Goal: Complete application form

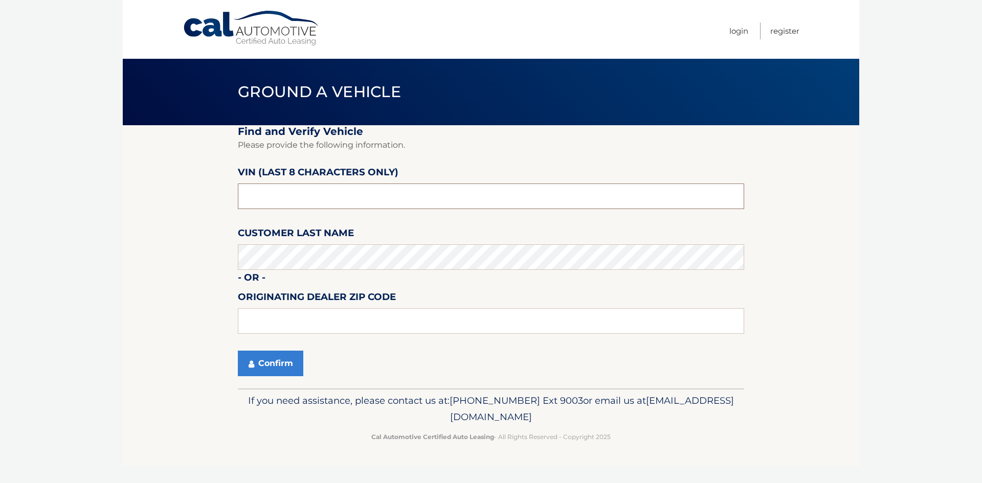
drag, startPoint x: 309, startPoint y: 196, endPoint x: 226, endPoint y: 197, distance: 83.9
click at [226, 197] on section "Find and Verify Vehicle Please provide the following information. VIN (last 8 c…" at bounding box center [491, 256] width 736 height 263
type input "NW261756"
click at [371, 322] on input "text" at bounding box center [491, 321] width 506 height 26
type input "34109"
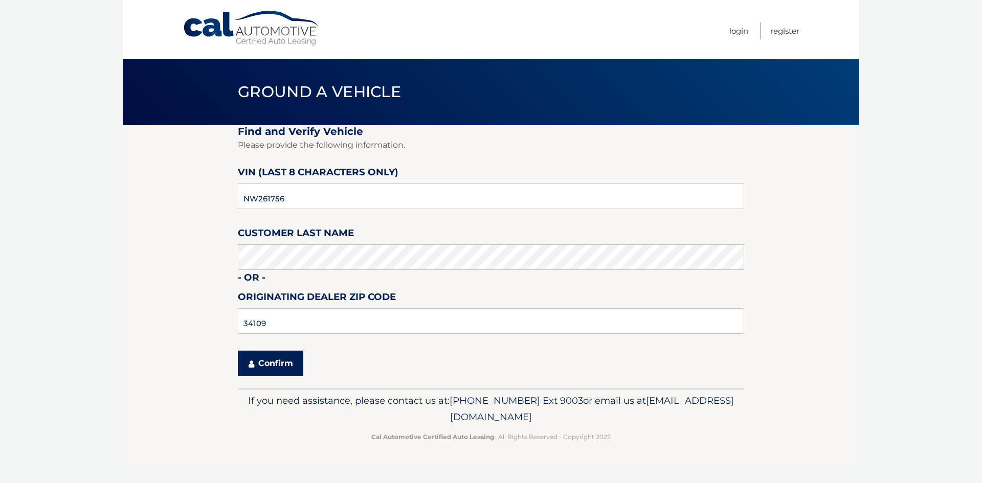
click at [278, 367] on button "Confirm" at bounding box center [270, 364] width 65 height 26
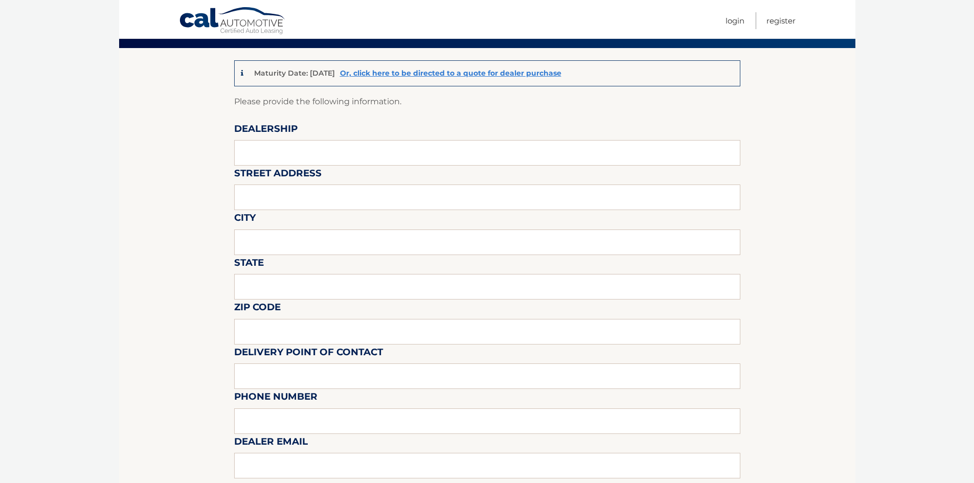
scroll to position [102, 0]
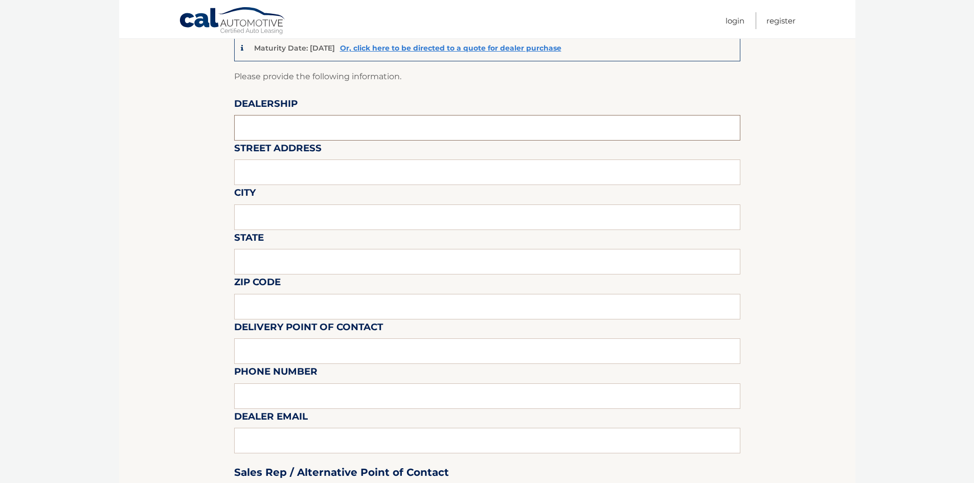
click at [279, 124] on input "text" at bounding box center [487, 128] width 506 height 26
type input "NAPLES CDJR"
click at [297, 172] on input "text" at bounding box center [487, 173] width 506 height 26
type input "[STREET_ADDRESS]"
type input "NAPLES"
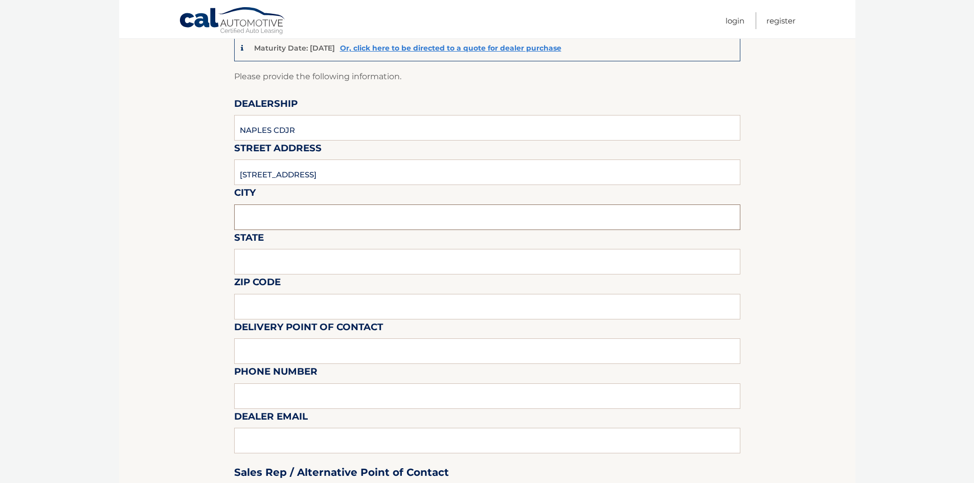
type input "FL"
type input "34109"
type input "David Landi"
type input "2395942100"
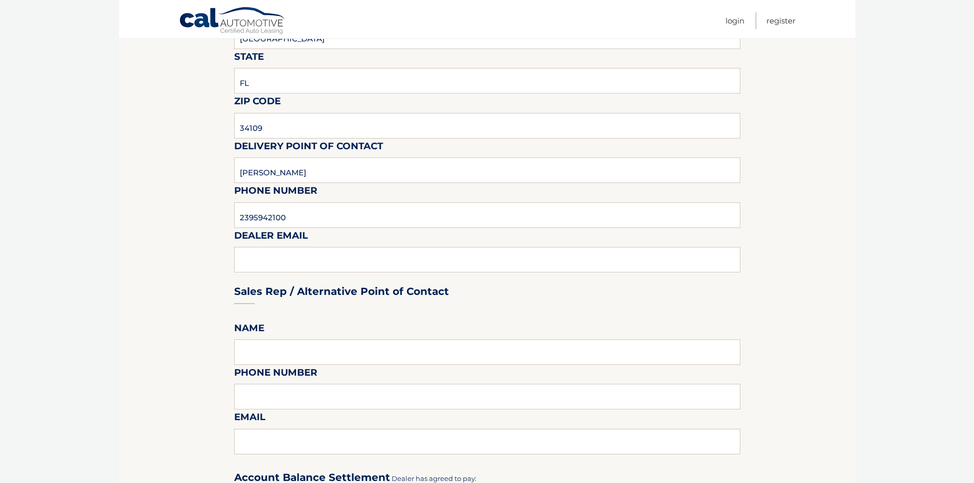
scroll to position [307, 0]
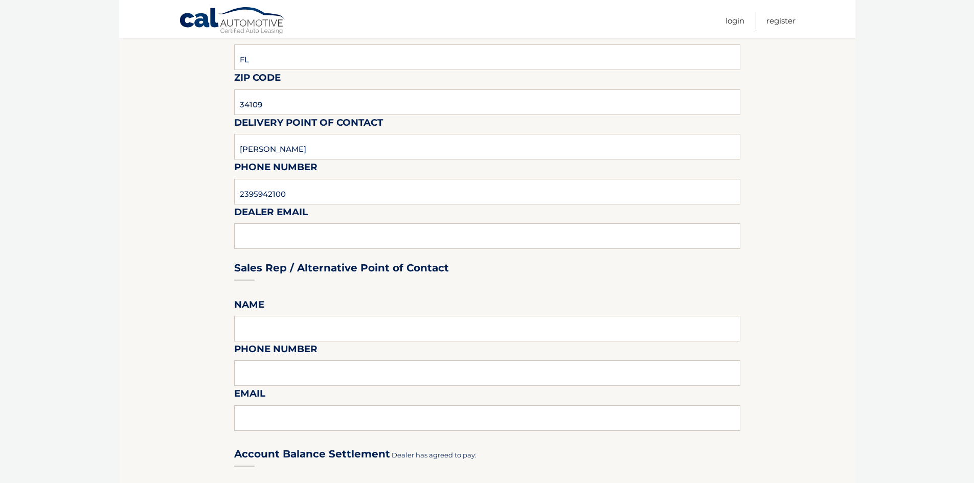
click at [341, 239] on div "Sales Rep / Alternative Point of Contact" at bounding box center [487, 249] width 506 height 72
click at [336, 236] on div "Sales Rep / Alternative Point of Contact" at bounding box center [487, 249] width 506 height 72
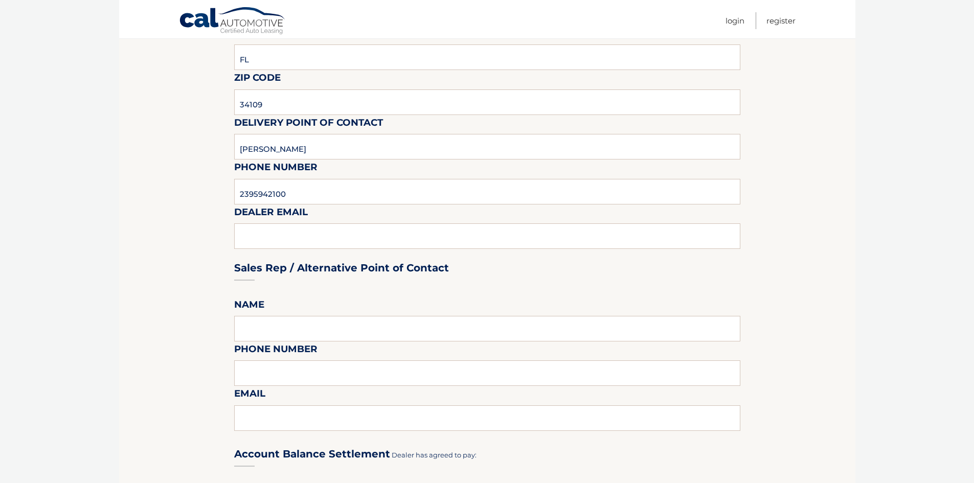
scroll to position [256, 0]
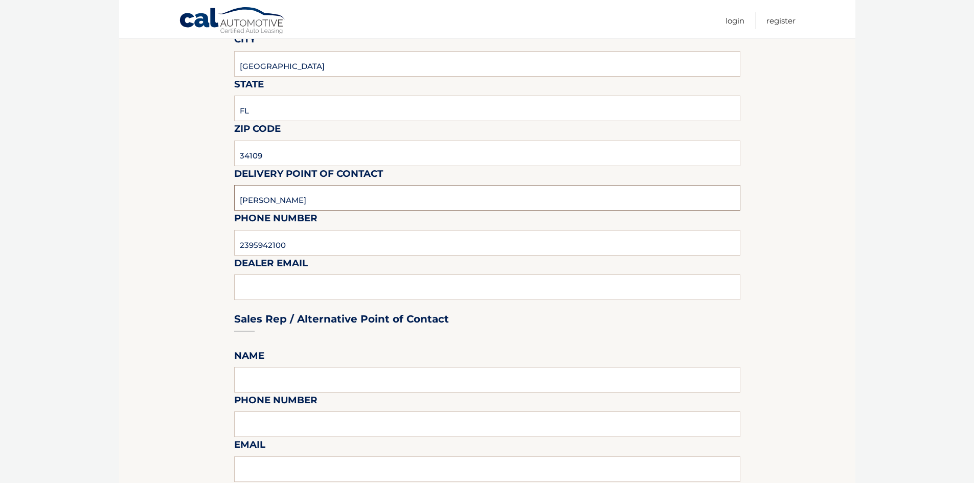
drag, startPoint x: 309, startPoint y: 201, endPoint x: 241, endPoint y: 204, distance: 68.6
click at [241, 204] on input "David Landi" at bounding box center [487, 198] width 506 height 26
type input "s"
type input "Steve Barry"
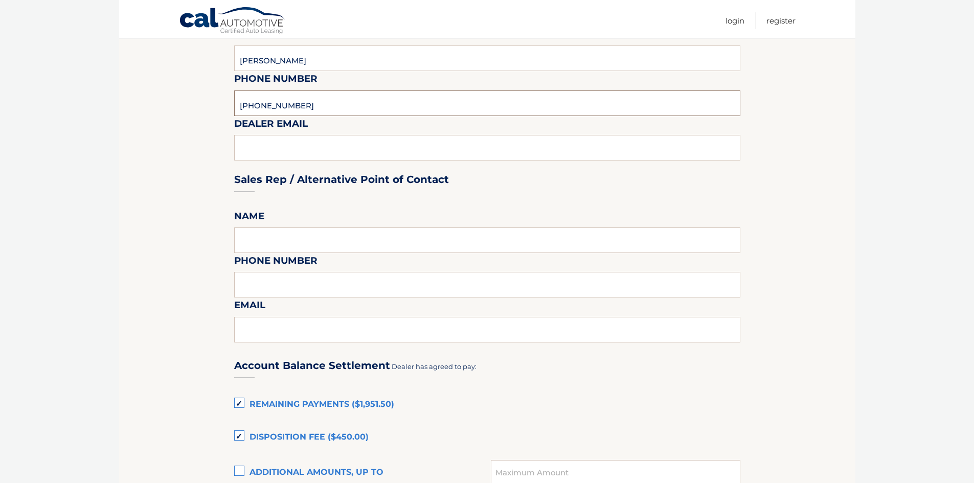
scroll to position [409, 0]
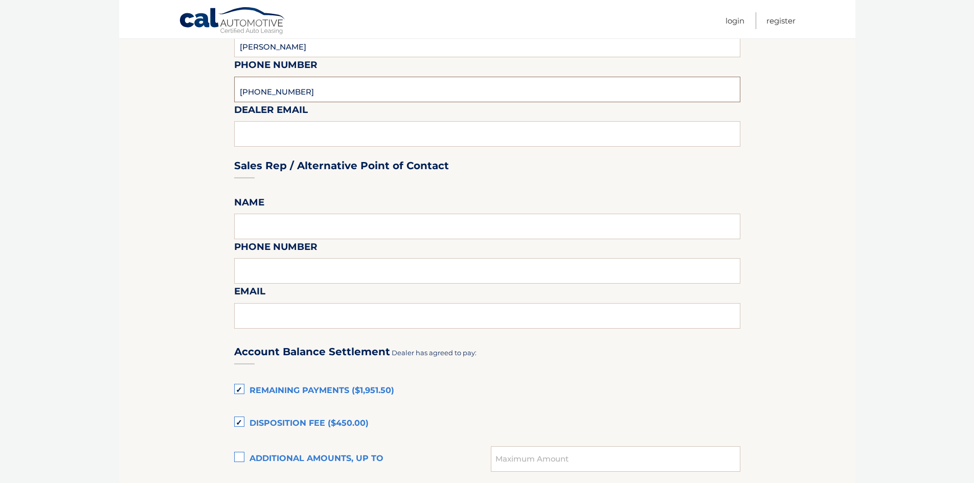
type input "239-823-7001"
click at [298, 125] on div "Sales Rep / Alternative Point of Contact" at bounding box center [487, 146] width 506 height 72
click at [295, 133] on div "Sales Rep / Alternative Point of Contact" at bounding box center [487, 146] width 506 height 72
click at [326, 91] on input "239-823-7001" at bounding box center [487, 90] width 506 height 26
click at [290, 232] on input "text" at bounding box center [487, 227] width 506 height 26
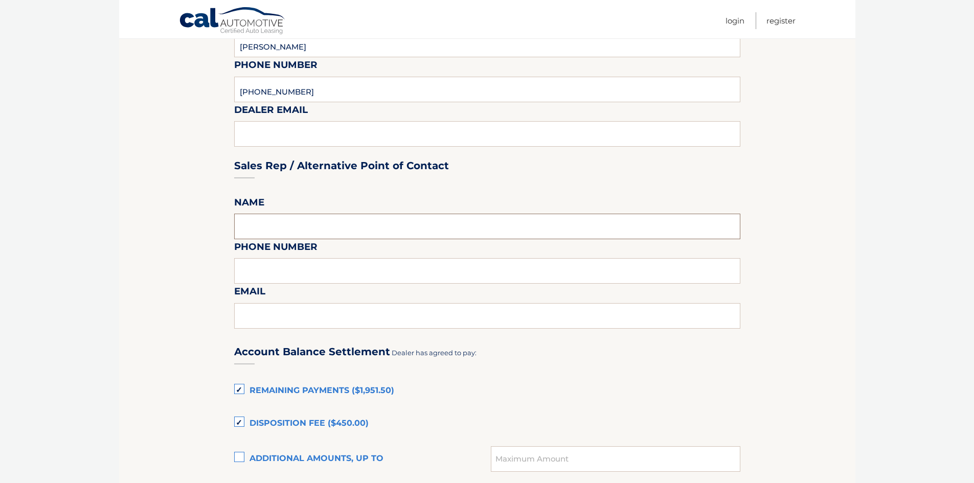
type input "s"
type input "Steve Barry"
type input "239-823-7001"
click at [369, 313] on input "text" at bounding box center [487, 316] width 506 height 26
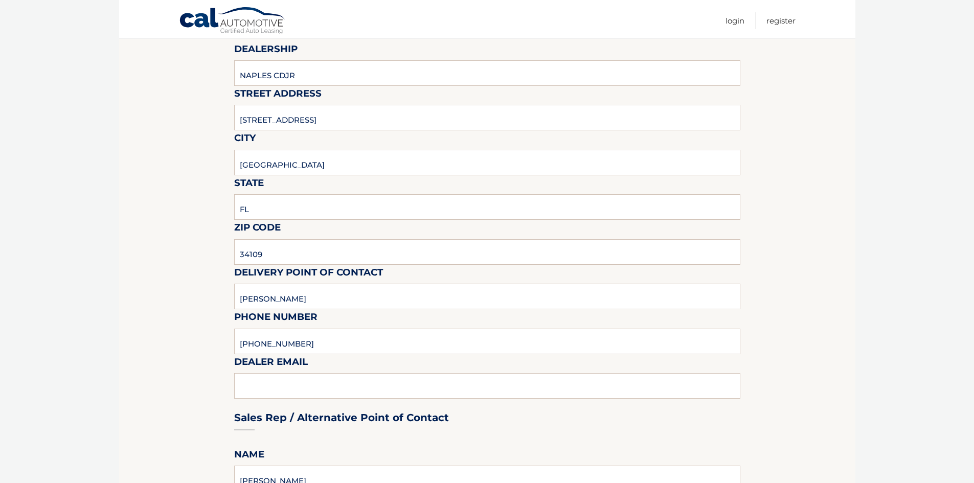
scroll to position [153, 0]
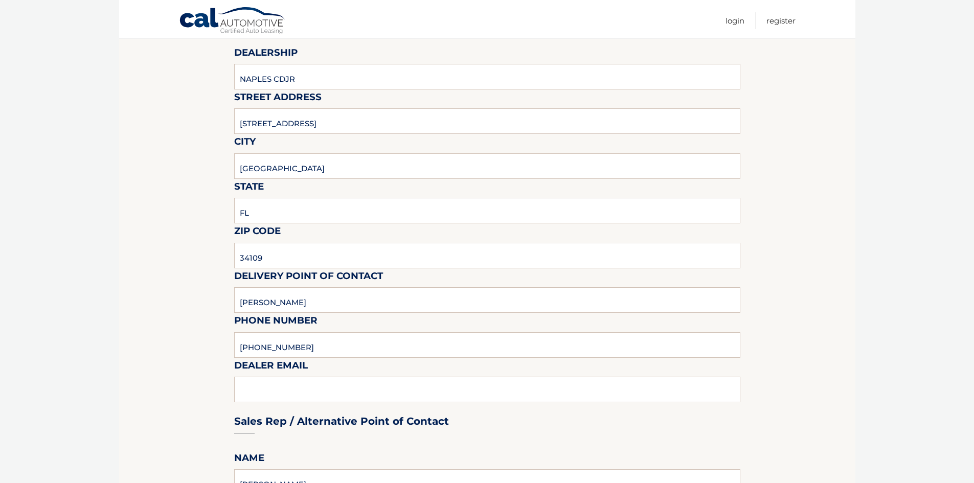
type input "sbarry01@naplesdodge.com"
click at [260, 304] on input "Steve Barry" at bounding box center [487, 300] width 506 height 26
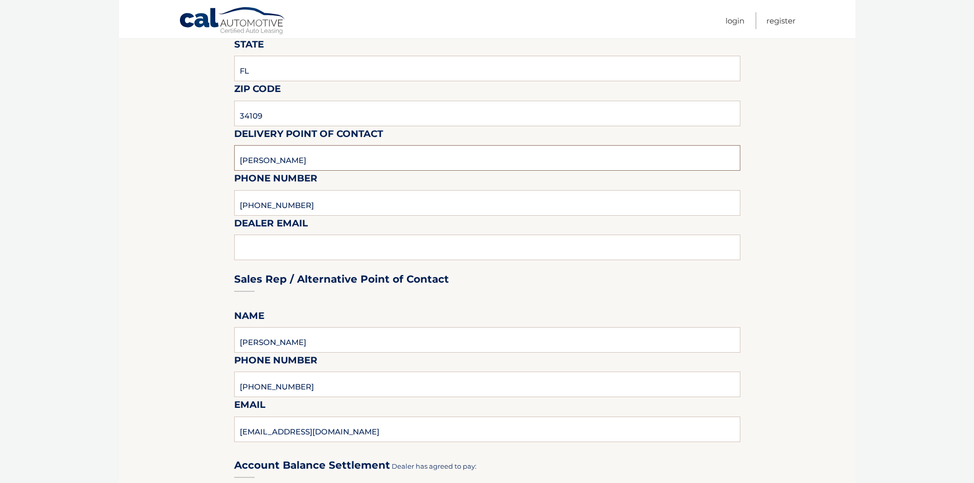
scroll to position [307, 0]
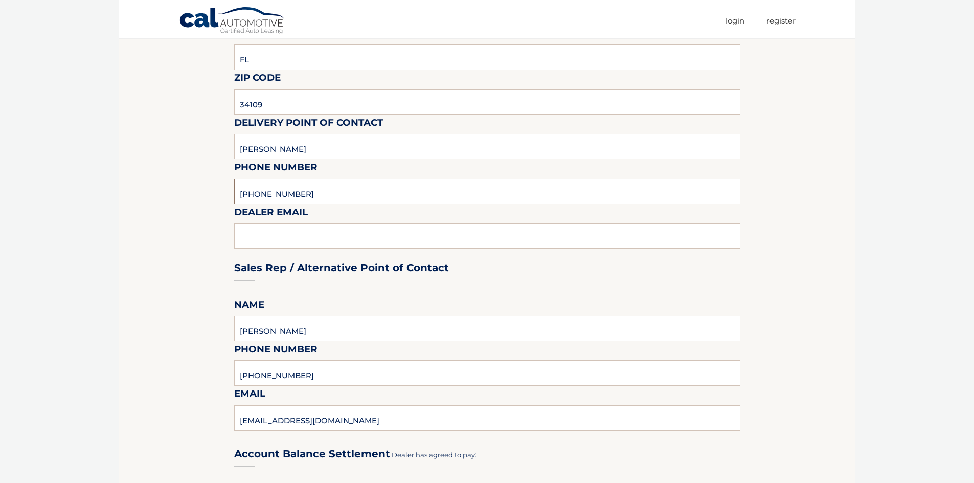
click at [325, 200] on input "239-823-7001" at bounding box center [487, 192] width 506 height 26
click at [321, 231] on div "Sales Rep / Alternative Point of Contact" at bounding box center [487, 249] width 506 height 72
click at [328, 244] on div "Sales Rep / Alternative Point of Contact" at bounding box center [487, 249] width 506 height 72
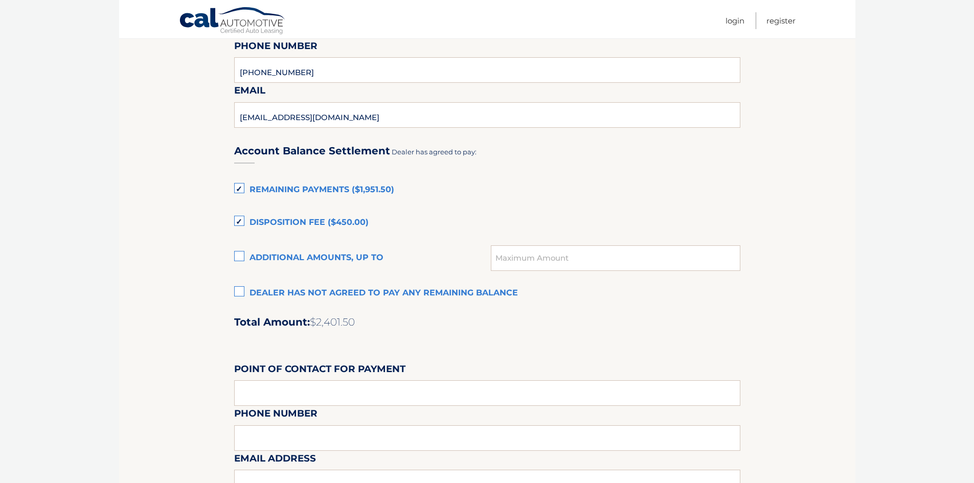
scroll to position [614, 0]
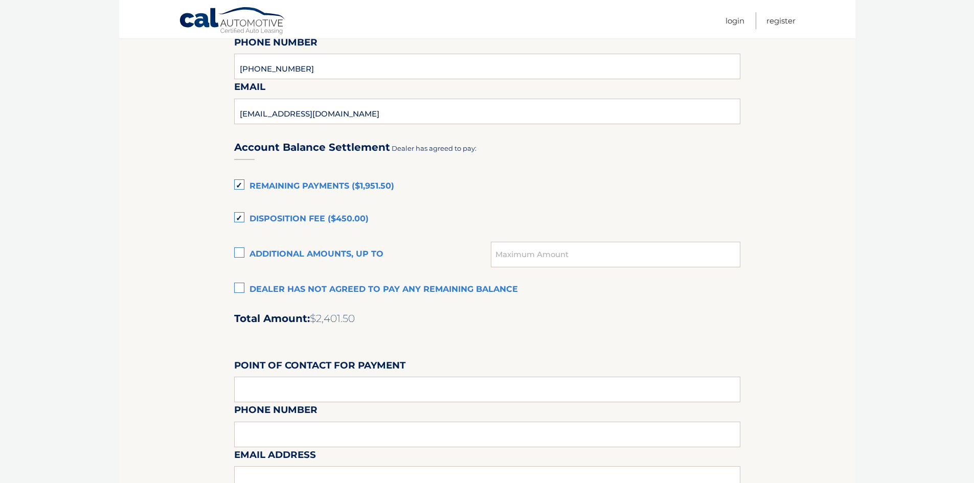
click at [241, 213] on label "Disposition Fee ($450.00)" at bounding box center [487, 219] width 506 height 20
click at [0, 0] on input "Disposition Fee ($450.00)" at bounding box center [0, 0] width 0 height 0
click at [241, 184] on label "Remaining Payments ($1,951.50)" at bounding box center [487, 186] width 506 height 20
click at [0, 0] on input "Remaining Payments ($1,951.50)" at bounding box center [0, 0] width 0 height 0
click at [239, 252] on label "Additional amounts, up to" at bounding box center [362, 254] width 257 height 20
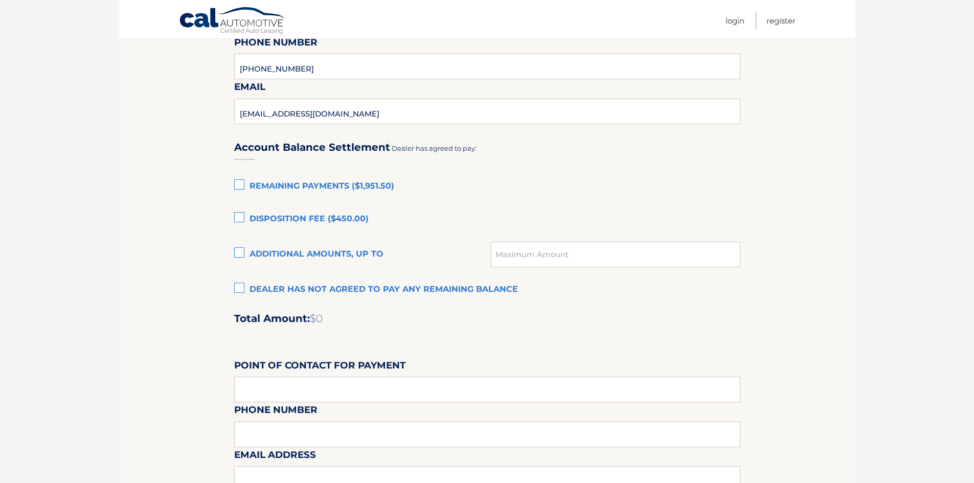
click at [0, 0] on input "Additional amounts, up to" at bounding box center [0, 0] width 0 height 0
click at [532, 259] on input "text" at bounding box center [615, 255] width 249 height 26
click at [238, 250] on label "Additional amounts, up to" at bounding box center [362, 254] width 257 height 20
click at [0, 0] on input "Additional amounts, up to" at bounding box center [0, 0] width 0 height 0
click at [236, 190] on label "Remaining Payments ($1,951.50)" at bounding box center [487, 186] width 506 height 20
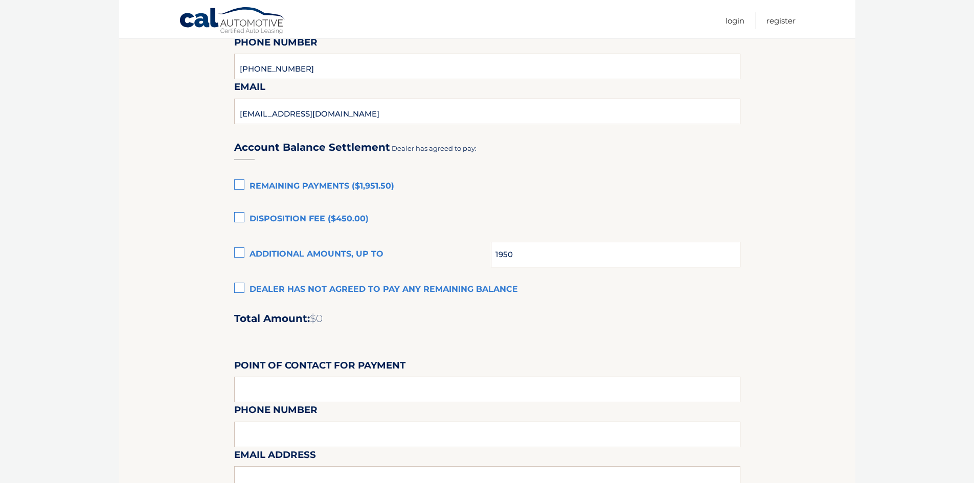
click at [0, 0] on input "Remaining Payments ($1,951.50)" at bounding box center [0, 0] width 0 height 0
drag, startPoint x: 239, startPoint y: 203, endPoint x: 239, endPoint y: 214, distance: 11.3
click at [239, 206] on div "Account Balance Settlement Dealer has agreed to pay: Remaining Payments ($1,951…" at bounding box center [487, 355] width 506 height 454
click at [239, 215] on label "Disposition Fee ($450.00)" at bounding box center [487, 219] width 506 height 20
click at [0, 0] on input "Disposition Fee ($450.00)" at bounding box center [0, 0] width 0 height 0
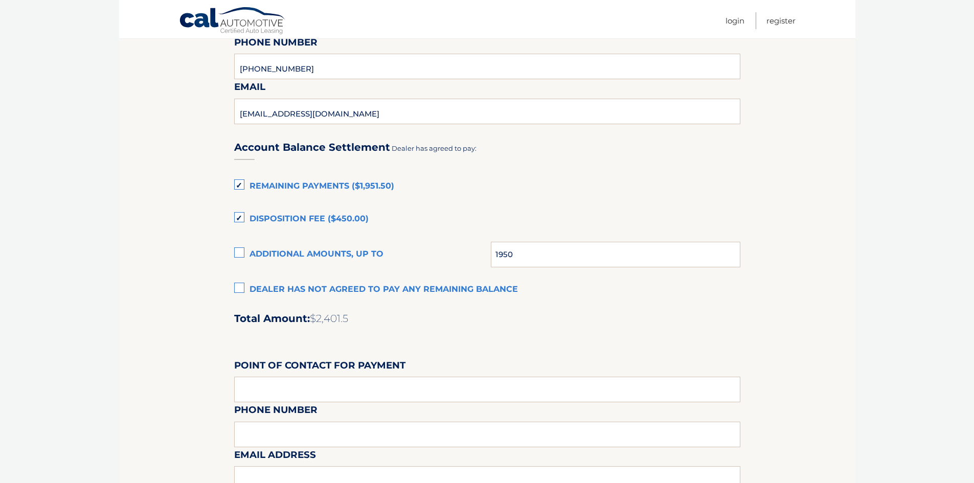
click at [243, 219] on label "Disposition Fee ($450.00)" at bounding box center [487, 219] width 506 height 20
click at [0, 0] on input "Disposition Fee ($450.00)" at bounding box center [0, 0] width 0 height 0
click at [532, 255] on input "1950" at bounding box center [615, 255] width 249 height 26
type input "1"
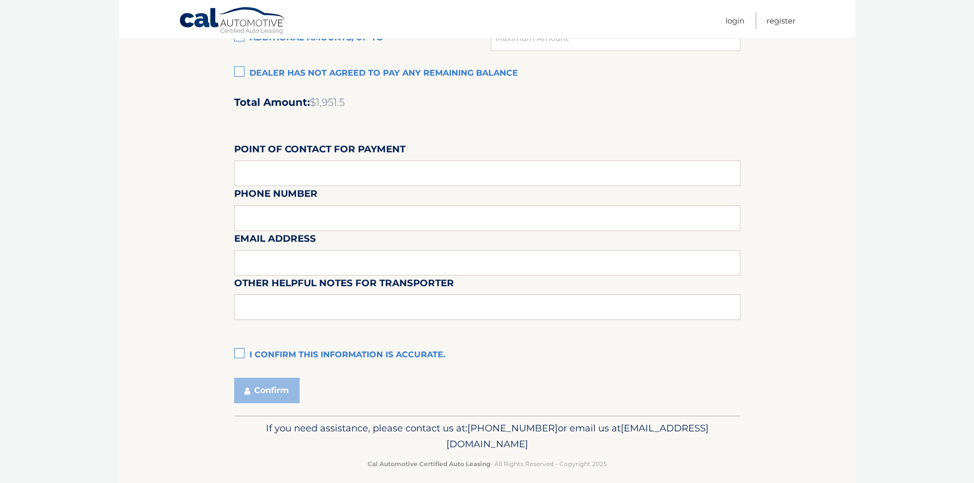
scroll to position [840, 0]
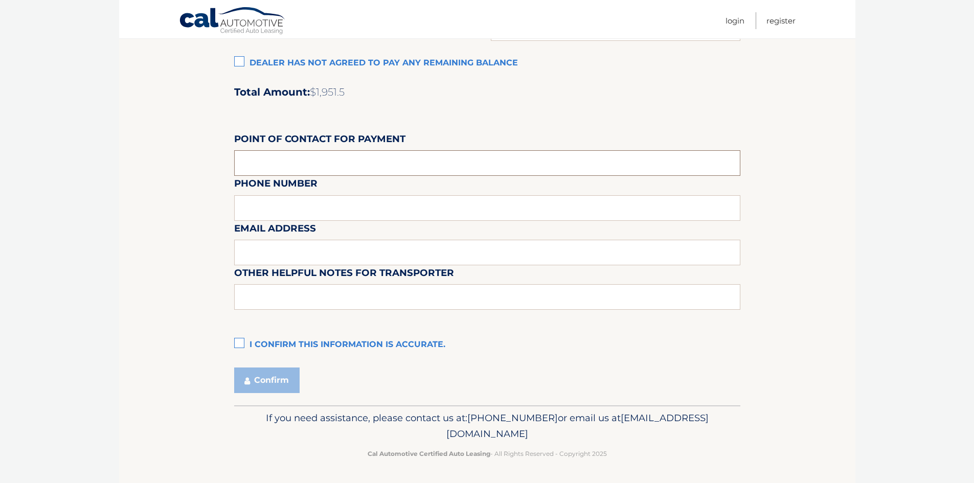
click at [328, 168] on input "text" at bounding box center [487, 163] width 506 height 26
type input "s"
type input "Steve Barry"
type input "239-823-7001"
click at [377, 171] on input "Steve Barry" at bounding box center [487, 163] width 506 height 26
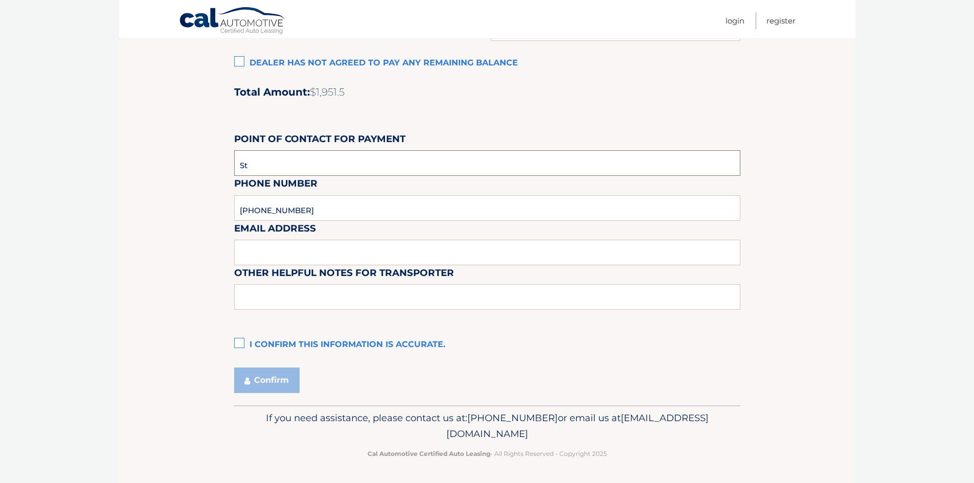
type input "S"
type input "Michael Lawson"
type input "239-594-2100"
type input "mlawson@naplesdodge.com"
click at [240, 347] on label "I confirm this information is accurate." at bounding box center [487, 345] width 506 height 20
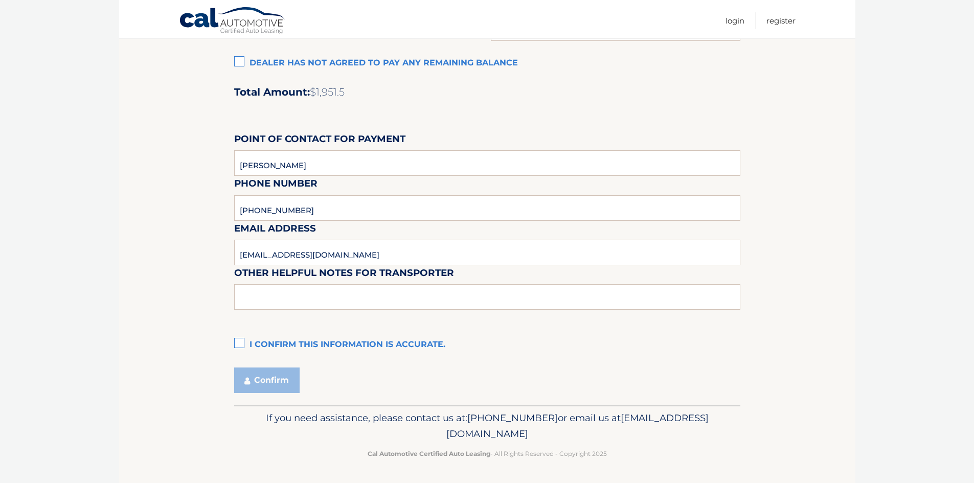
click at [0, 0] on input "I confirm this information is accurate." at bounding box center [0, 0] width 0 height 0
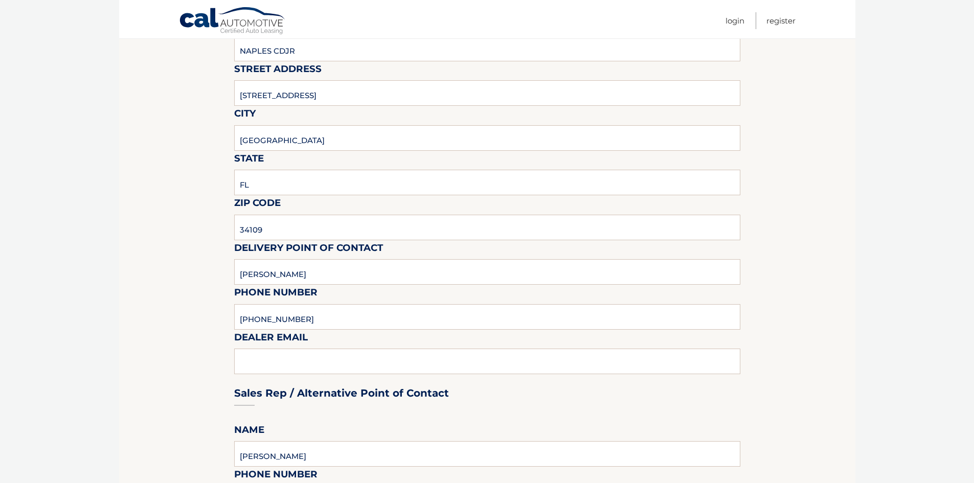
scroll to position [175, 0]
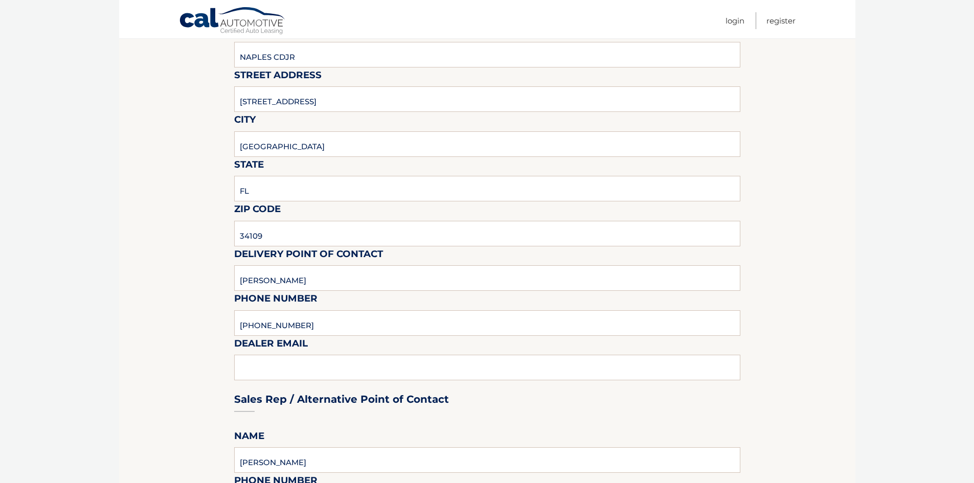
click at [303, 368] on div "Sales Rep / Alternative Point of Contact" at bounding box center [487, 380] width 506 height 72
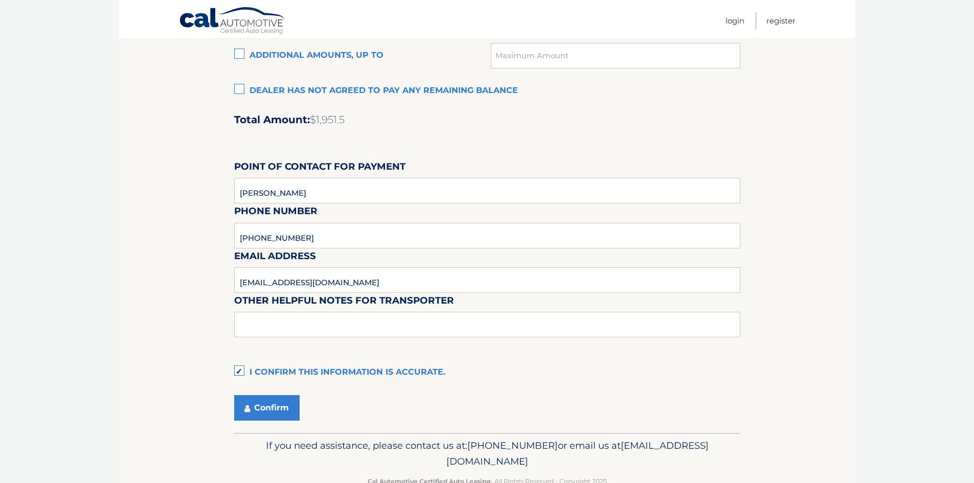
scroll to position [840, 0]
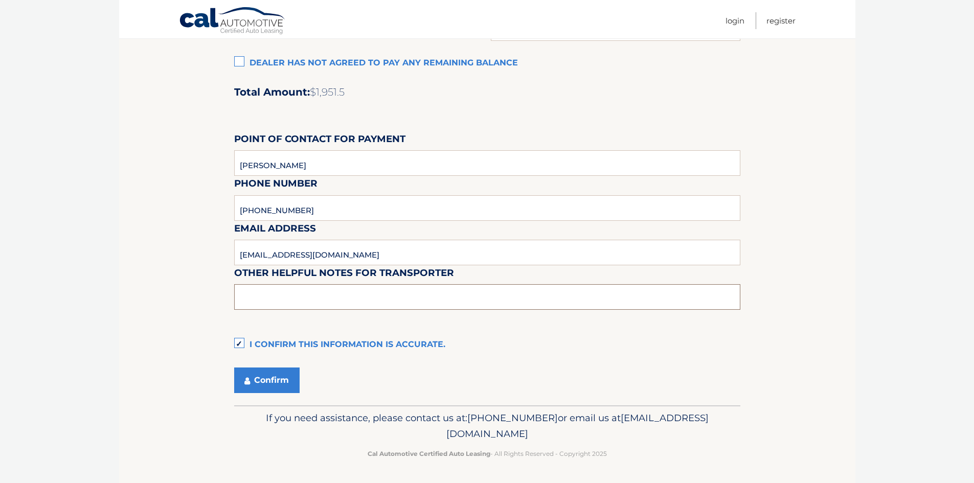
click at [335, 295] on input "text" at bounding box center [487, 297] width 506 height 26
type input "N"
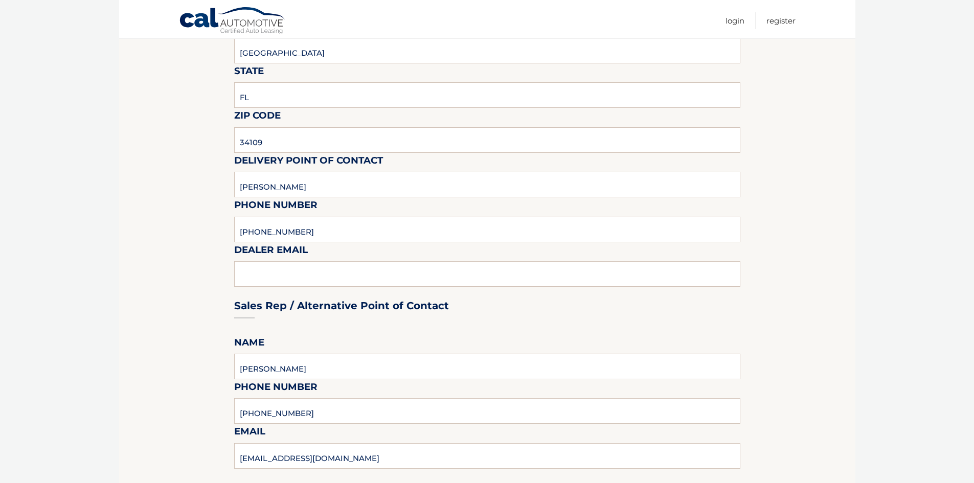
scroll to position [307, 0]
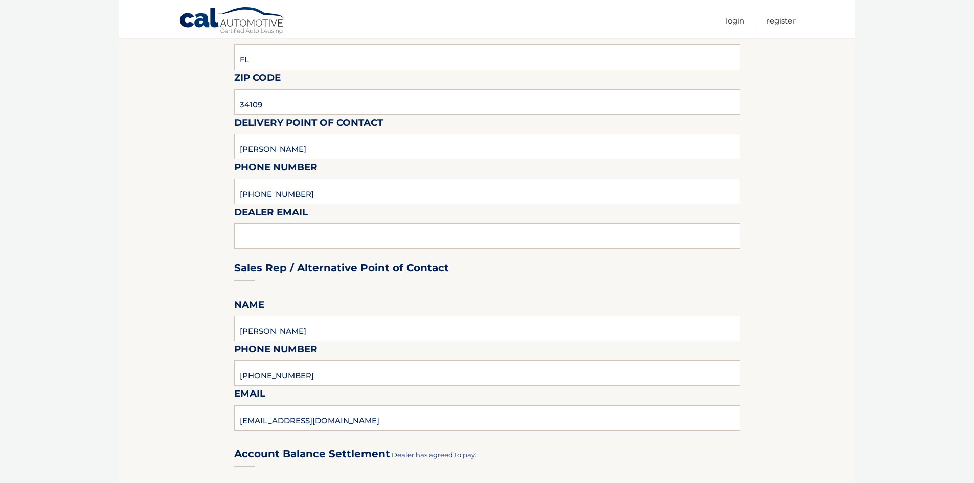
type input "We did a lease return the bought another Jeep. We are sending a check for lease…"
click at [295, 237] on div "Sales Rep / Alternative Point of Contact" at bounding box center [487, 249] width 506 height 72
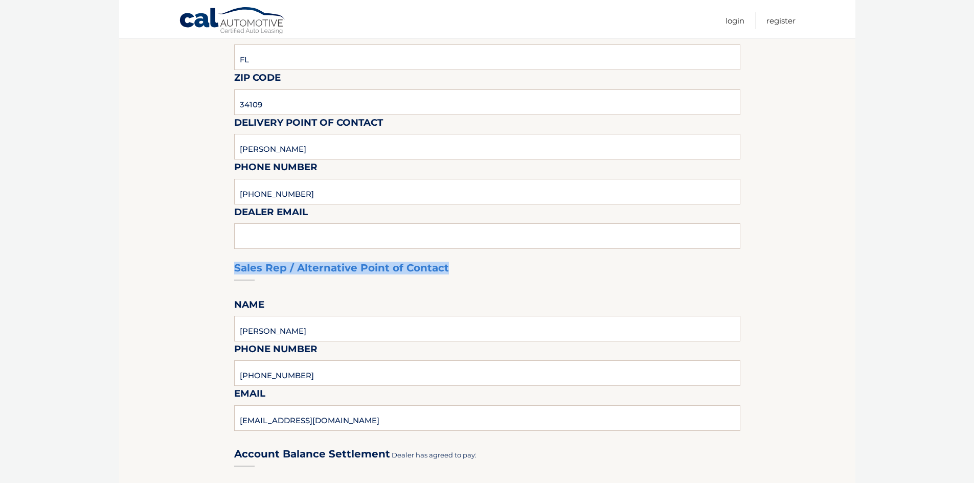
click at [295, 237] on div "Sales Rep / Alternative Point of Contact" at bounding box center [487, 249] width 506 height 72
click at [499, 269] on div "Sales Rep / Alternative Point of Contact" at bounding box center [487, 249] width 506 height 72
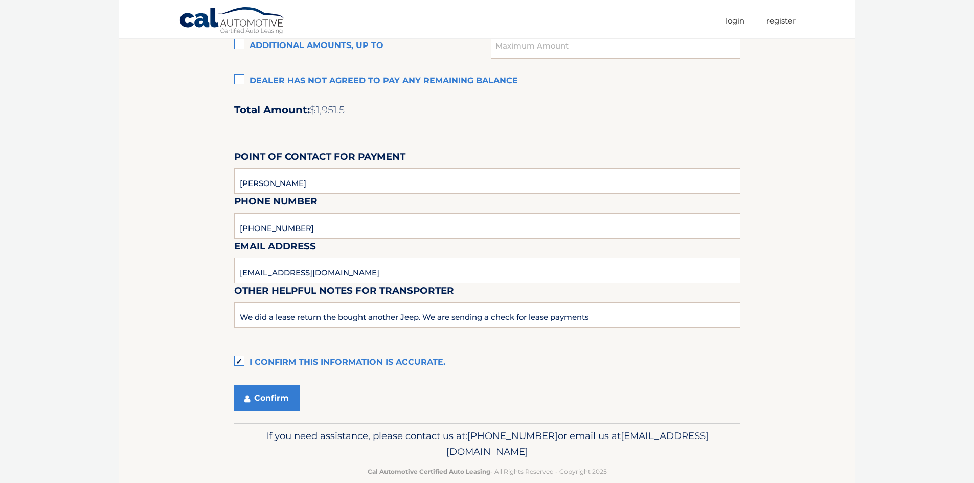
scroll to position [840, 0]
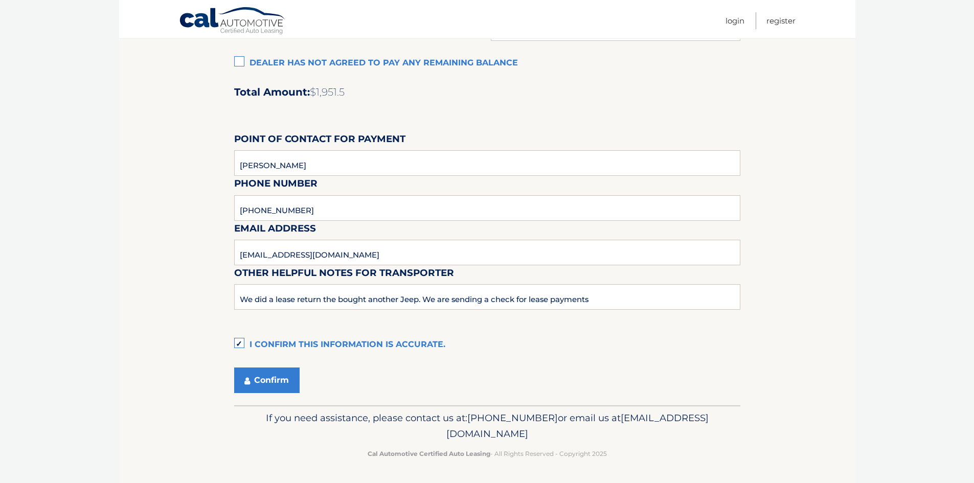
click at [315, 210] on div "Email Address mlawson@naplesdodge.com" at bounding box center [487, 198] width 506 height 44
click at [298, 209] on div "Email Address mlawson@naplesdodge.com" at bounding box center [487, 198] width 506 height 44
click at [281, 214] on div "Email Address mlawson@naplesdodge.com" at bounding box center [487, 198] width 506 height 44
click at [285, 208] on div "Email Address mlawson@naplesdodge.com" at bounding box center [487, 198] width 506 height 44
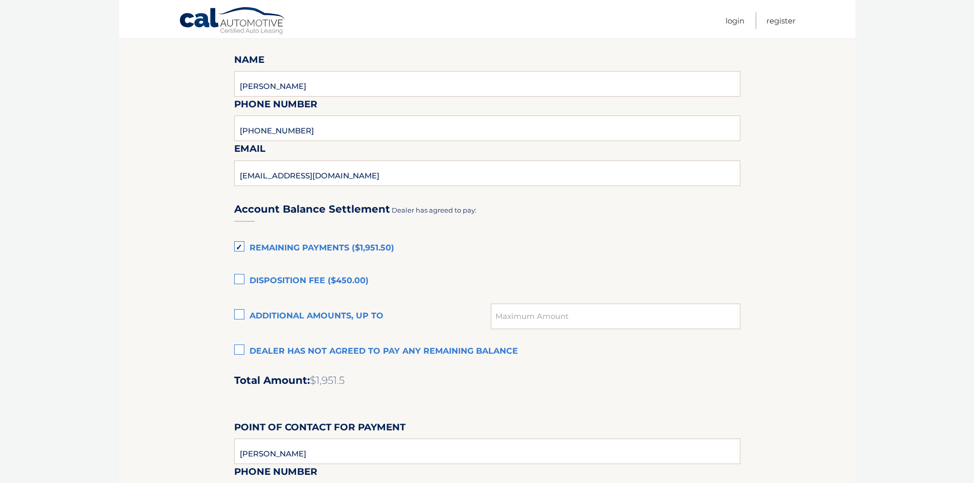
scroll to position [533, 0]
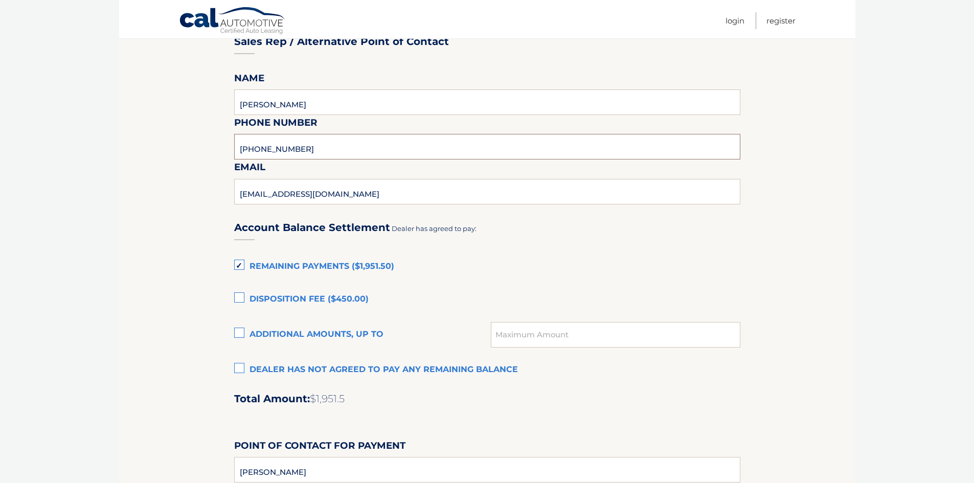
click at [301, 137] on input "239-823-7001" at bounding box center [487, 147] width 506 height 26
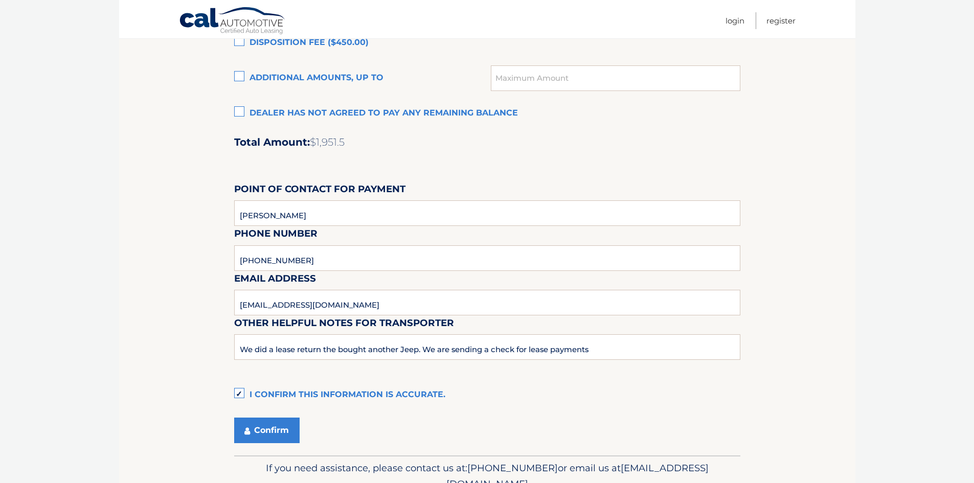
scroll to position [840, 0]
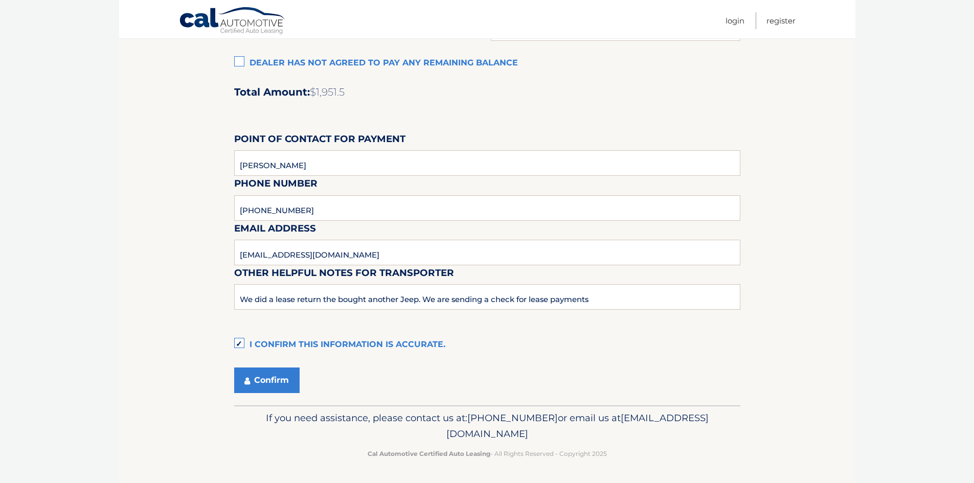
click at [300, 214] on div "Email Address mlawson@naplesdodge.com" at bounding box center [487, 198] width 506 height 44
click at [289, 211] on div "Email Address mlawson@naplesdodge.com" at bounding box center [487, 198] width 506 height 44
click at [319, 236] on div "Account Balance Settlement Dealer has agreed to pay: Remaining Payments ($1,951…" at bounding box center [487, 129] width 506 height 454
click at [311, 210] on div "Email Address mlawson@naplesdodge.com" at bounding box center [487, 198] width 506 height 44
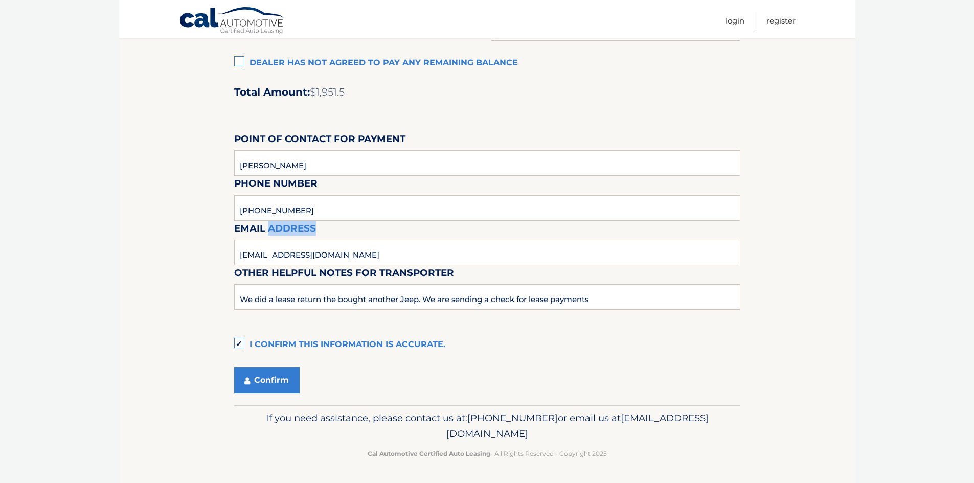
click at [311, 210] on div "Email Address mlawson@naplesdodge.com" at bounding box center [487, 198] width 506 height 44
click at [331, 166] on input "Michael Lawson" at bounding box center [487, 163] width 506 height 26
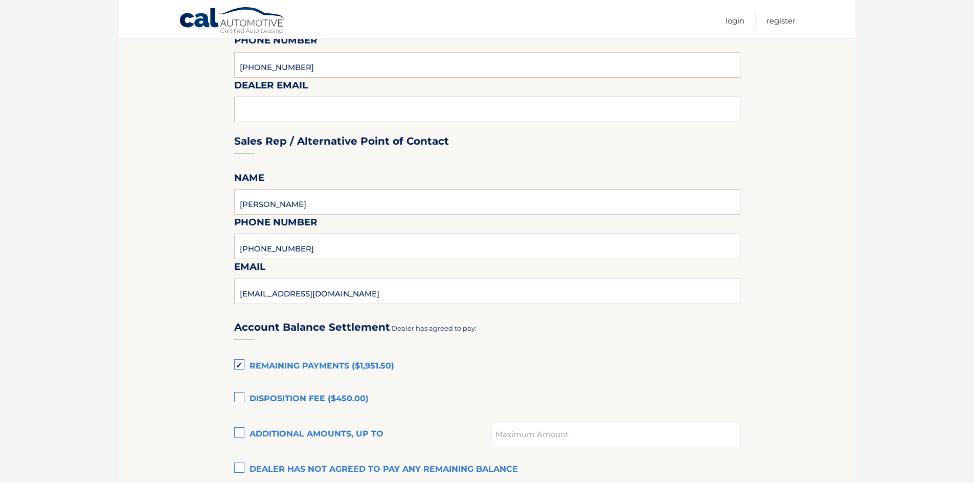
scroll to position [431, 0]
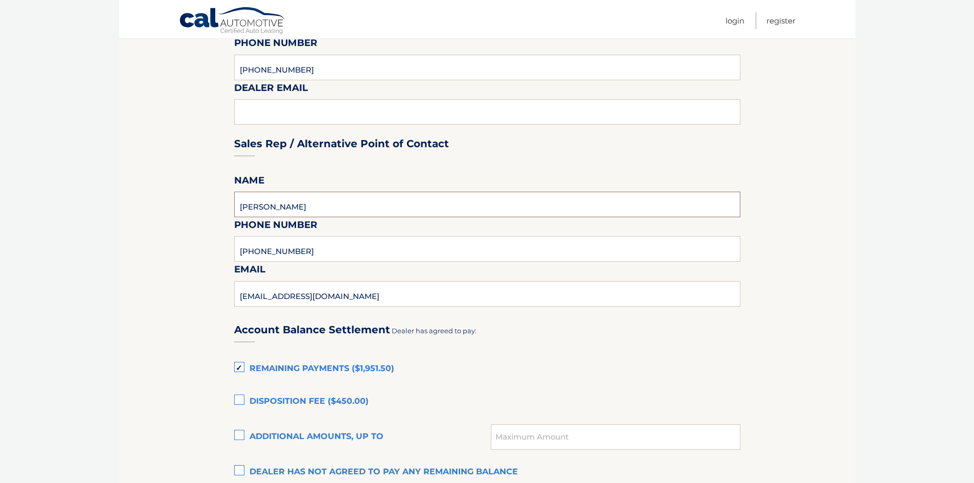
click at [374, 206] on input "Steve Barry" at bounding box center [487, 205] width 506 height 26
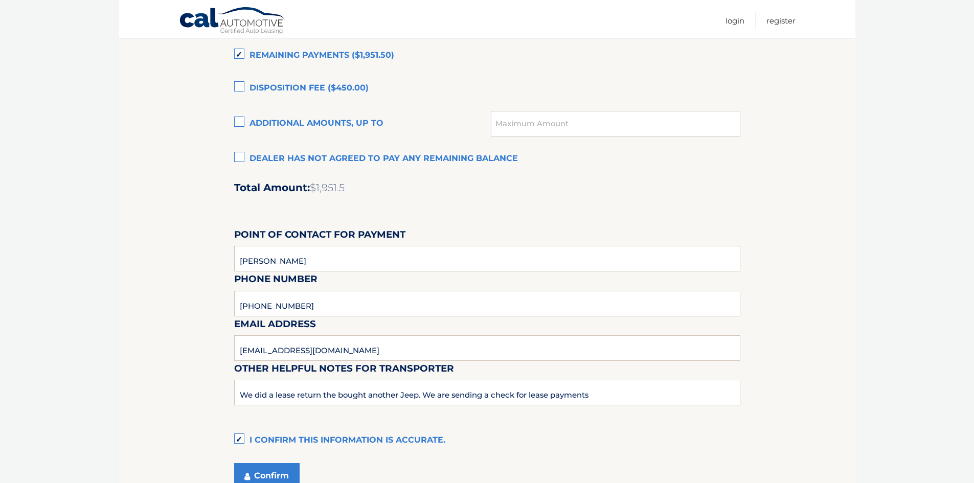
scroll to position [789, 0]
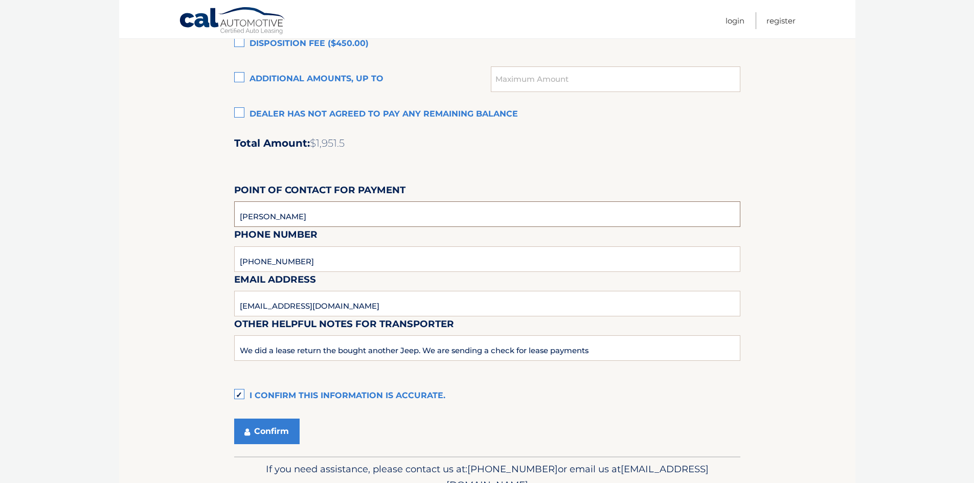
click at [302, 222] on input "Michael Lawson" at bounding box center [487, 214] width 506 height 26
click at [312, 268] on div "Email Address mlawson@naplesdodge.com" at bounding box center [487, 249] width 506 height 44
click at [300, 261] on div "Email Address mlawson@naplesdodge.com" at bounding box center [487, 249] width 506 height 44
click at [290, 262] on div "Email Address mlawson@naplesdodge.com" at bounding box center [487, 249] width 506 height 44
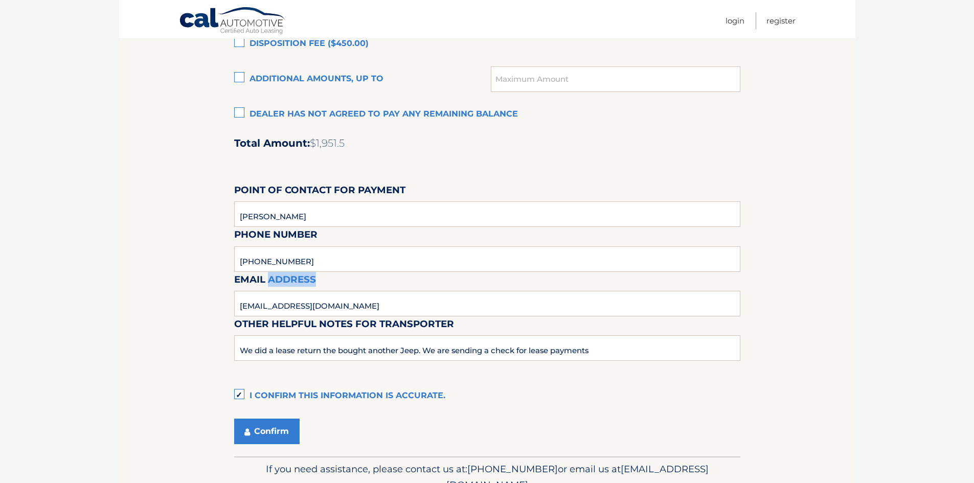
click at [290, 262] on div "Email Address mlawson@naplesdodge.com" at bounding box center [487, 249] width 506 height 44
click at [289, 262] on div "Email Address mlawson@naplesdodge.com" at bounding box center [487, 249] width 506 height 44
click at [288, 262] on div "Email Address mlawson@naplesdodge.com" at bounding box center [487, 249] width 506 height 44
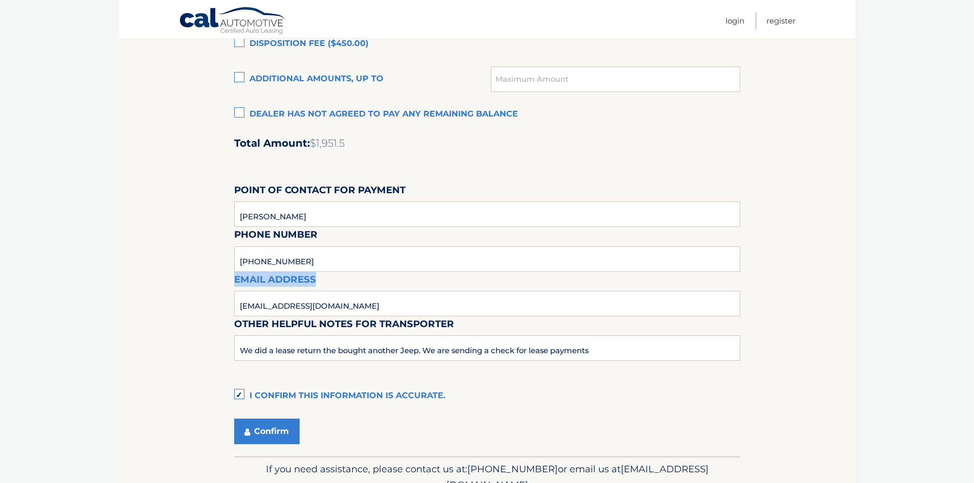
drag, startPoint x: 288, startPoint y: 262, endPoint x: 297, endPoint y: 256, distance: 10.4
click at [289, 261] on div "Email Address mlawson@naplesdodge.com" at bounding box center [487, 249] width 506 height 44
click at [300, 254] on div "Email Address mlawson@naplesdodge.com" at bounding box center [487, 249] width 506 height 44
click at [301, 254] on div "Email Address mlawson@naplesdodge.com" at bounding box center [487, 249] width 506 height 44
click at [369, 215] on input "Michael Lawson" at bounding box center [487, 214] width 506 height 26
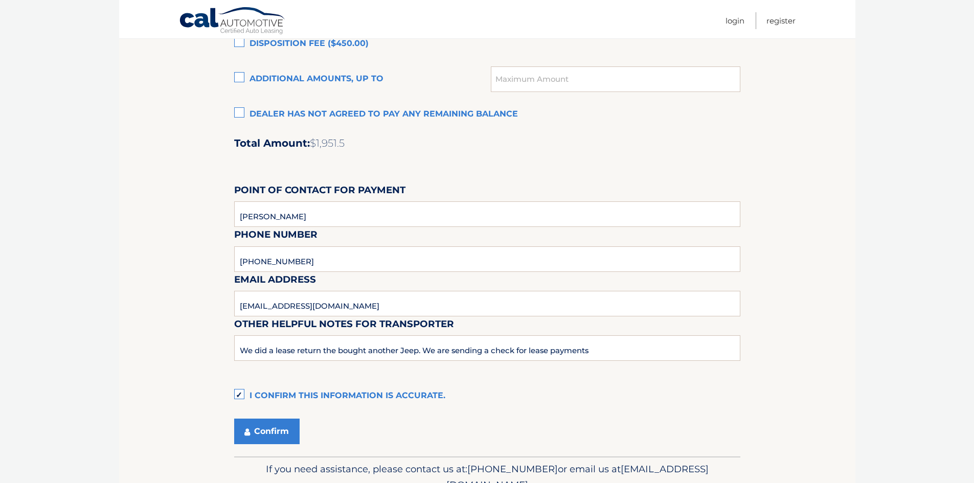
click at [335, 255] on div "Email Address mlawson@naplesdodge.com" at bounding box center [487, 249] width 506 height 44
click at [376, 307] on input "mlawson@naplesdodge.com" at bounding box center [487, 304] width 506 height 26
click at [330, 259] on div "Email Address mlawson@naplesdodge.com" at bounding box center [487, 249] width 506 height 44
click at [293, 261] on div "Email Address mlawson@naplesdodge.com" at bounding box center [487, 249] width 506 height 44
click at [287, 261] on div "Email Address mlawson@naplesdodge.com" at bounding box center [487, 249] width 506 height 44
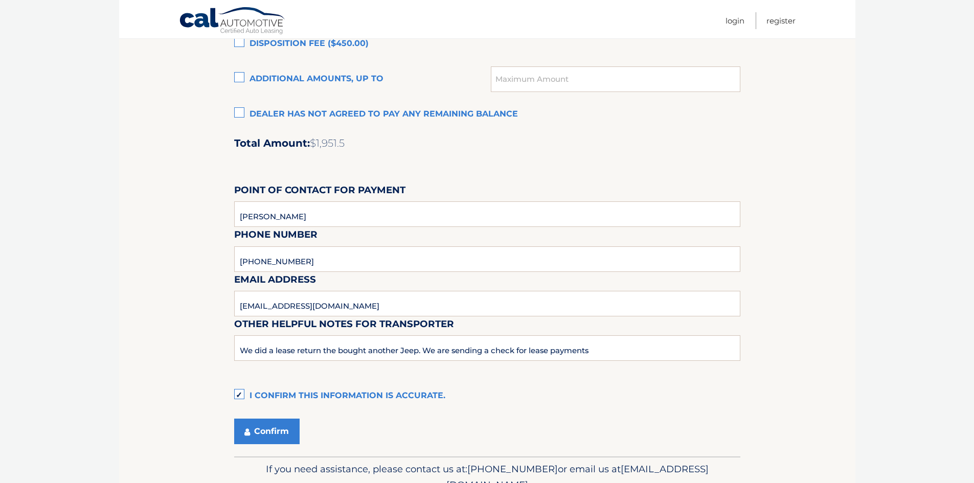
click at [285, 261] on div "Email Address mlawson@naplesdodge.com" at bounding box center [487, 249] width 506 height 44
click at [281, 263] on div "Email Address mlawson@naplesdodge.com" at bounding box center [487, 249] width 506 height 44
click at [239, 394] on label "I confirm this information is accurate." at bounding box center [487, 396] width 506 height 20
click at [0, 0] on input "I confirm this information is accurate." at bounding box center [0, 0] width 0 height 0
click at [288, 270] on div "Email Address mlawson@naplesdodge.com" at bounding box center [487, 249] width 506 height 44
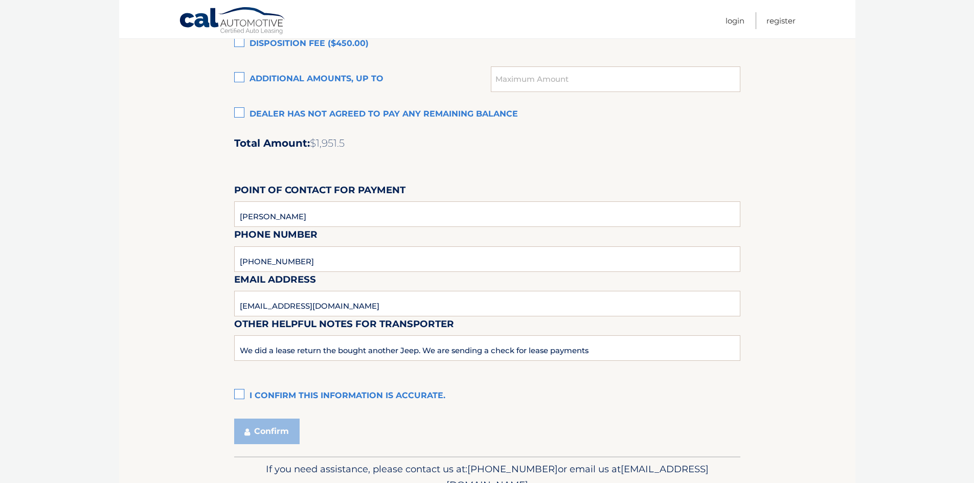
click at [291, 258] on div "Email Address mlawson@naplesdodge.com" at bounding box center [487, 249] width 506 height 44
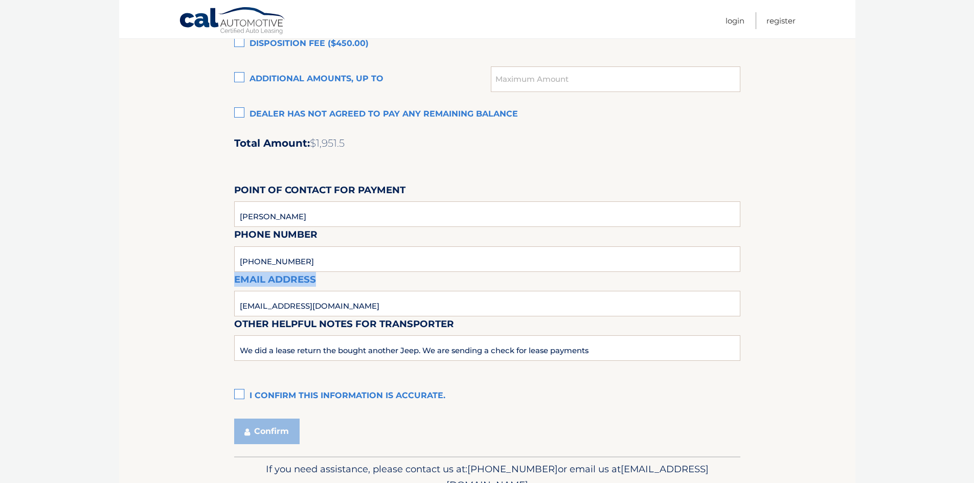
click at [394, 249] on div "Email Address mlawson@naplesdodge.com" at bounding box center [487, 249] width 506 height 44
click at [373, 221] on input "Michael Lawson" at bounding box center [487, 214] width 506 height 26
click at [369, 220] on input "Michael Lawson" at bounding box center [487, 214] width 506 height 26
type input "Michael Lawson"
click at [271, 261] on div "Email Address mlawson@naplesdodge.com" at bounding box center [487, 249] width 506 height 44
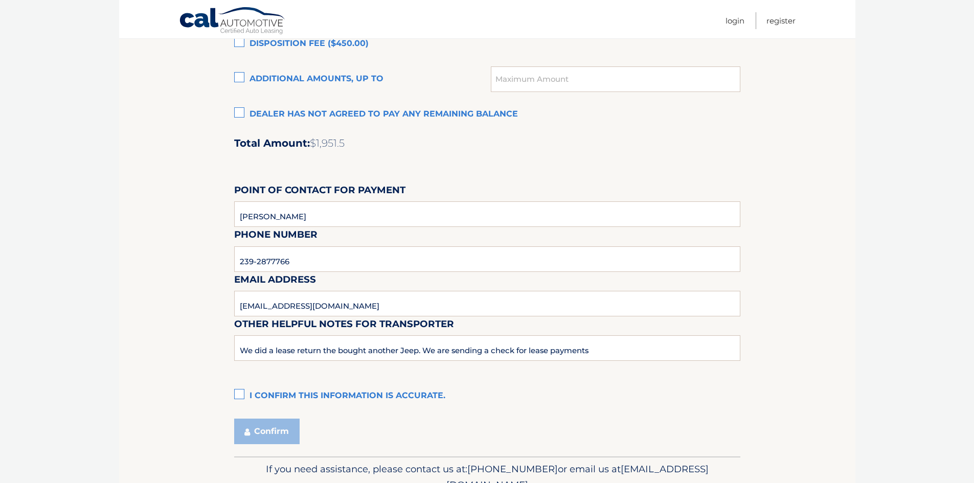
click at [274, 261] on div "Email Address mlawson@naplesdodge.com" at bounding box center [487, 249] width 506 height 44
click at [285, 263] on div "Email Address mlawson@naplesdodge.com" at bounding box center [487, 249] width 506 height 44
click at [290, 256] on div "Email Address mlawson@naplesdodge.com" at bounding box center [487, 249] width 506 height 44
click at [291, 258] on div "Email Address mlawson@naplesdodge.com" at bounding box center [487, 249] width 506 height 44
click at [293, 261] on div "Email Address mlawson@naplesdodge.com" at bounding box center [487, 249] width 506 height 44
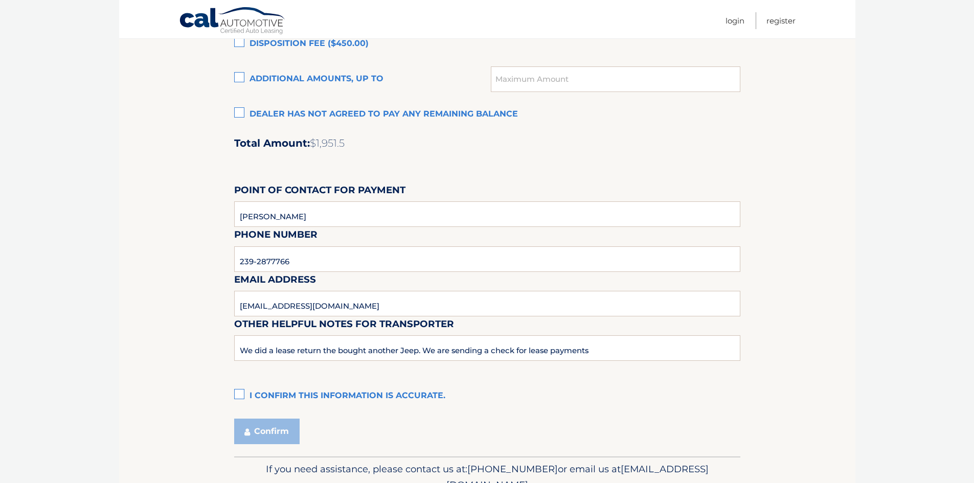
click at [293, 266] on div "Email Address mlawson@naplesdodge.com" at bounding box center [487, 249] width 506 height 44
click at [467, 401] on label "I confirm this information is accurate." at bounding box center [487, 396] width 506 height 20
click at [0, 0] on input "I confirm this information is accurate." at bounding box center [0, 0] width 0 height 0
click at [315, 206] on input "Michael Lawson" at bounding box center [487, 214] width 506 height 26
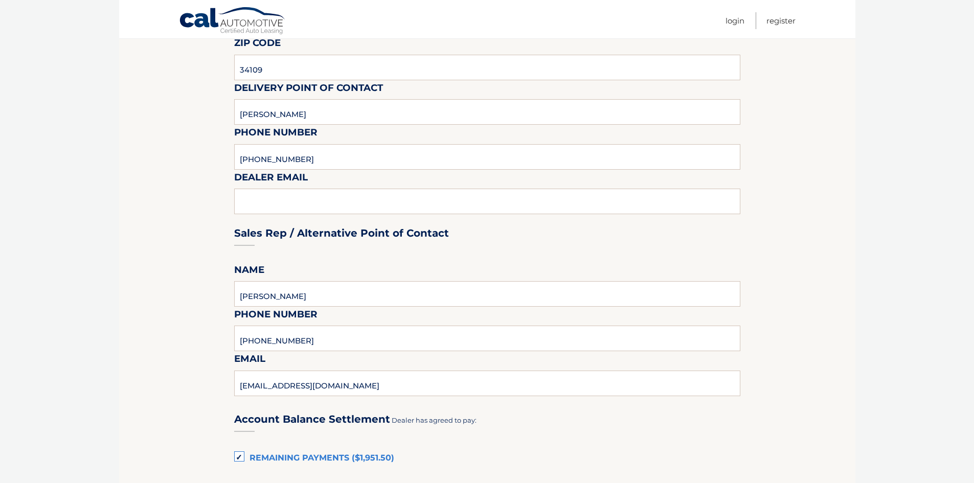
scroll to position [278, 0]
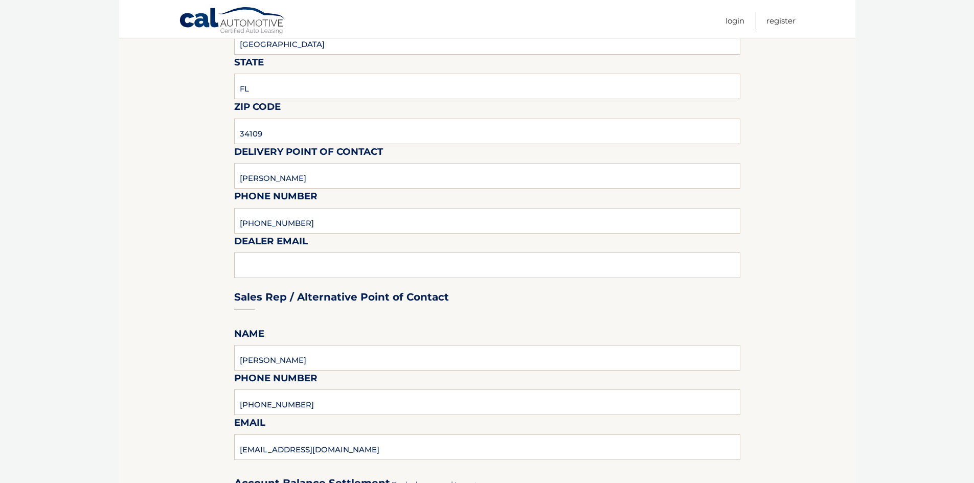
type input "239-287-7766 or 239-594-2100 ex4104"
click at [260, 180] on input "Steve Barry" at bounding box center [487, 176] width 506 height 26
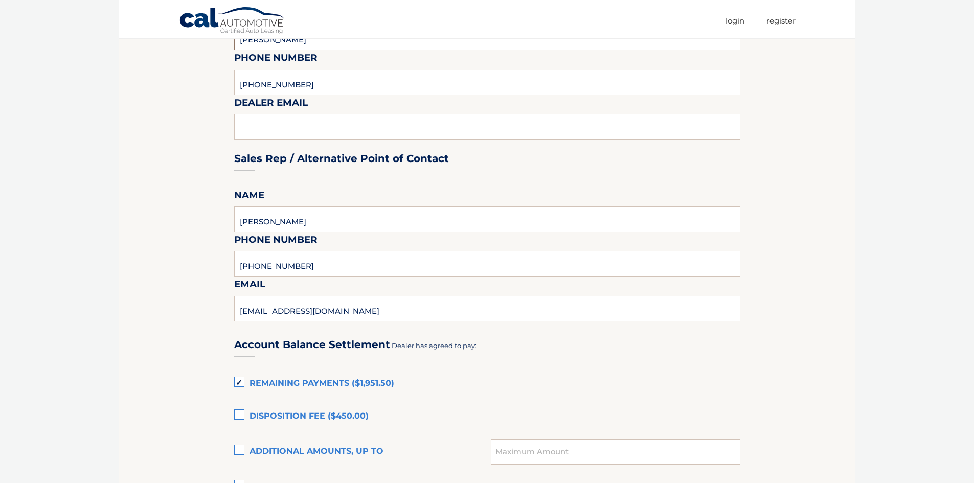
scroll to position [431, 0]
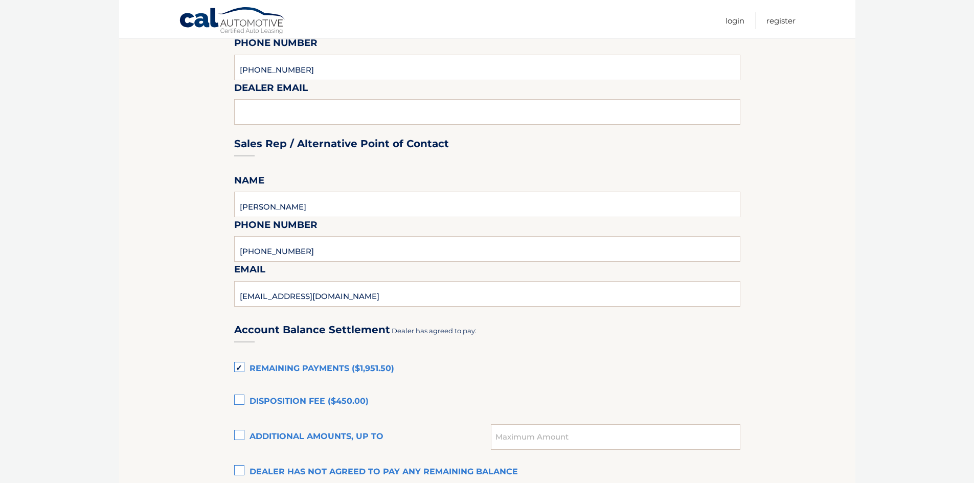
type input "Steve M Barry"
click at [262, 205] on input "Steve Barry" at bounding box center [487, 205] width 506 height 26
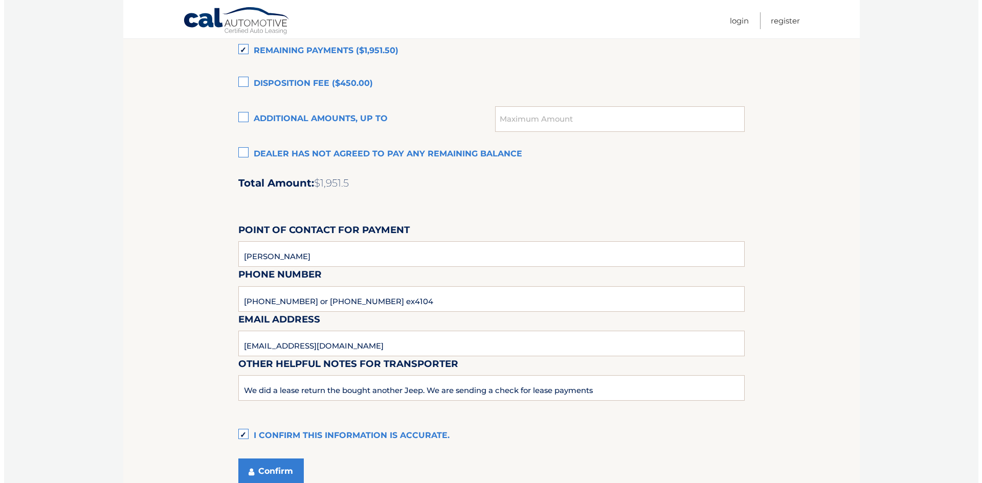
scroll to position [840, 0]
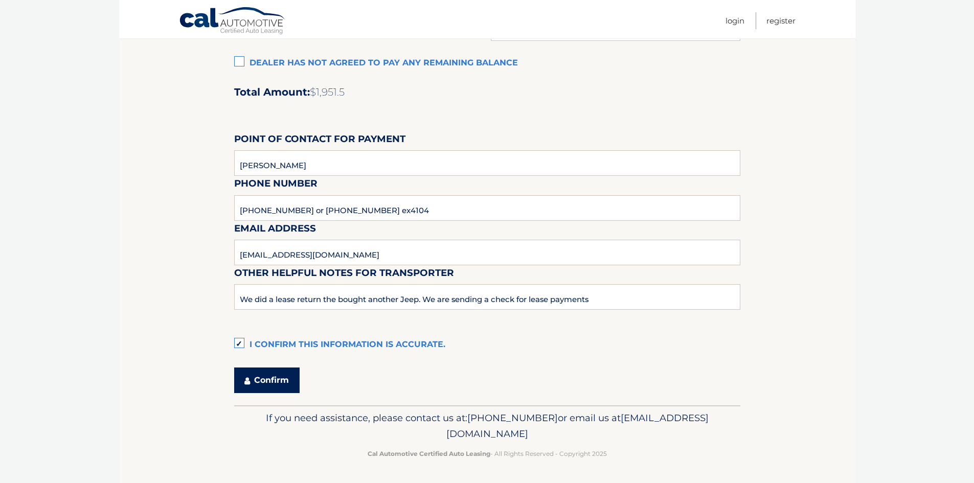
type input "Steve M Barry"
click at [265, 374] on button "Confirm" at bounding box center [266, 381] width 65 height 26
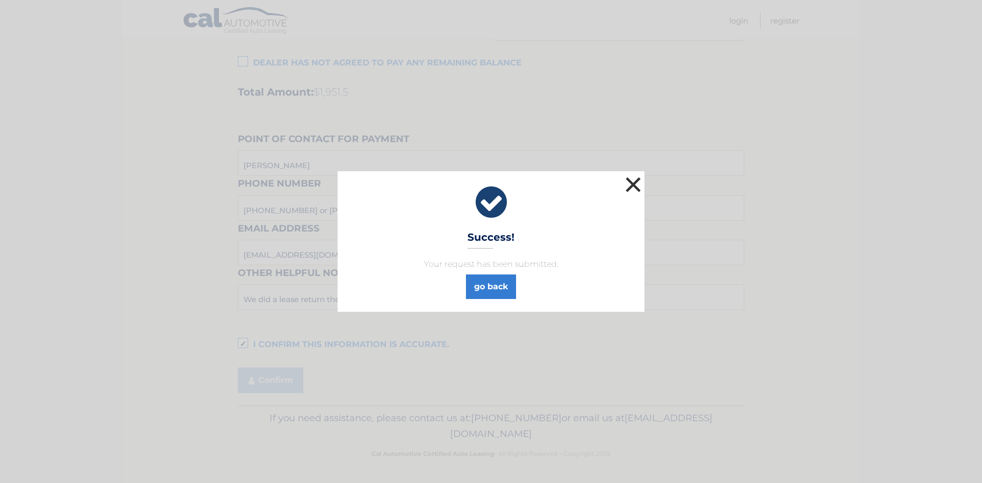
click at [636, 186] on button "×" at bounding box center [633, 184] width 20 height 20
